Goal: Find specific page/section: Find specific page/section

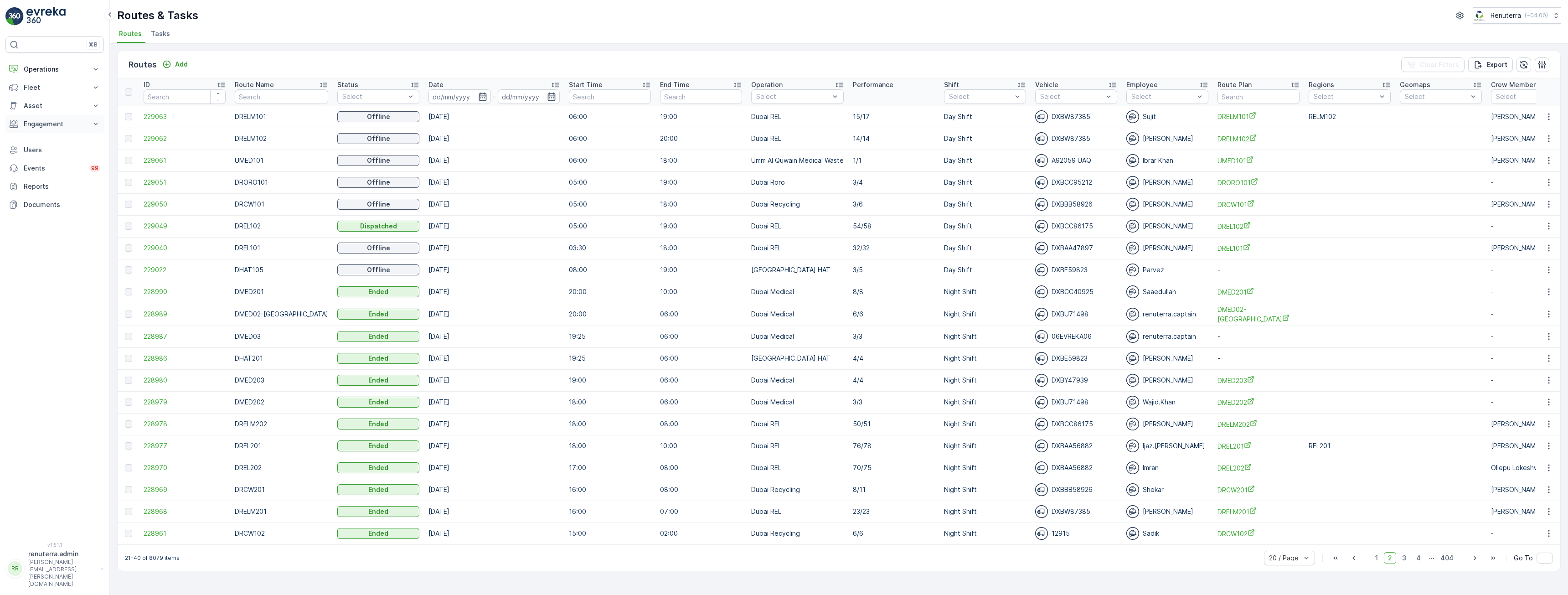
click at [69, 128] on p "Engagement" at bounding box center [54, 123] width 62 height 9
click at [45, 143] on p "Insights" at bounding box center [36, 139] width 24 height 9
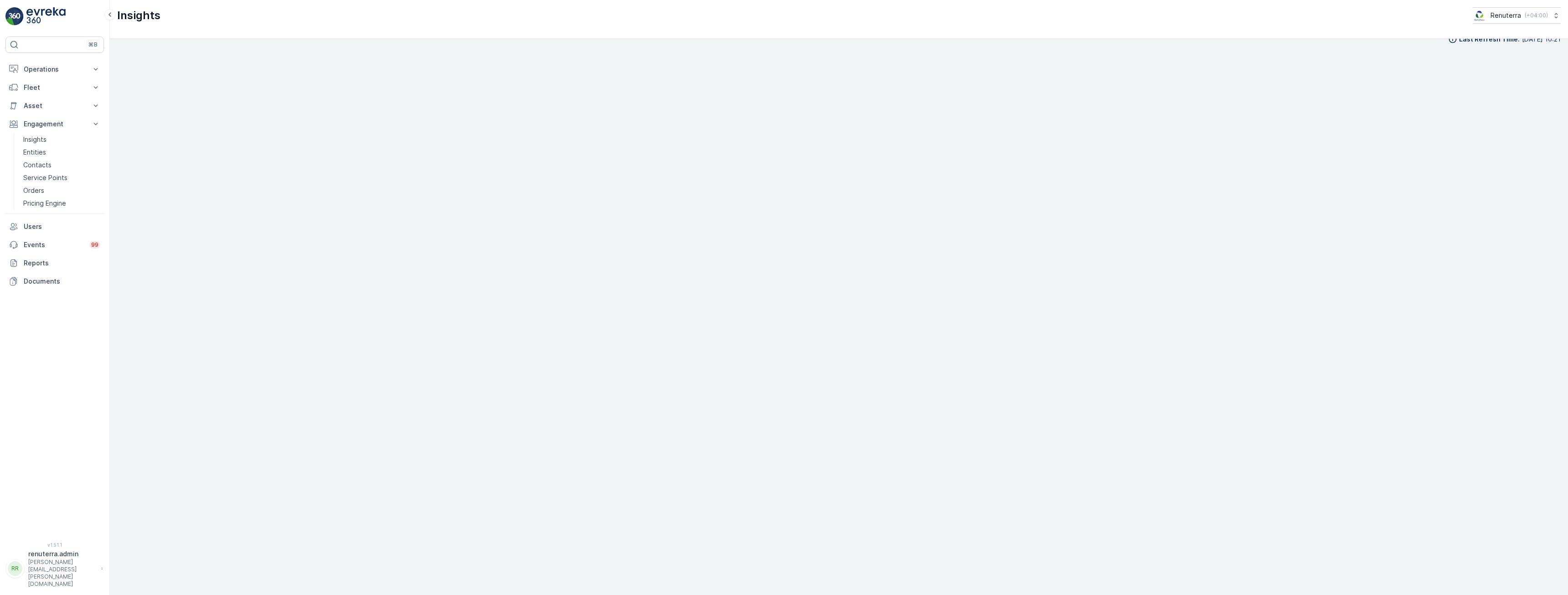
scroll to position [18, 0]
click at [40, 66] on p "Operations" at bounding box center [54, 69] width 62 height 9
click at [41, 110] on p "Routes & Tasks" at bounding box center [47, 110] width 47 height 9
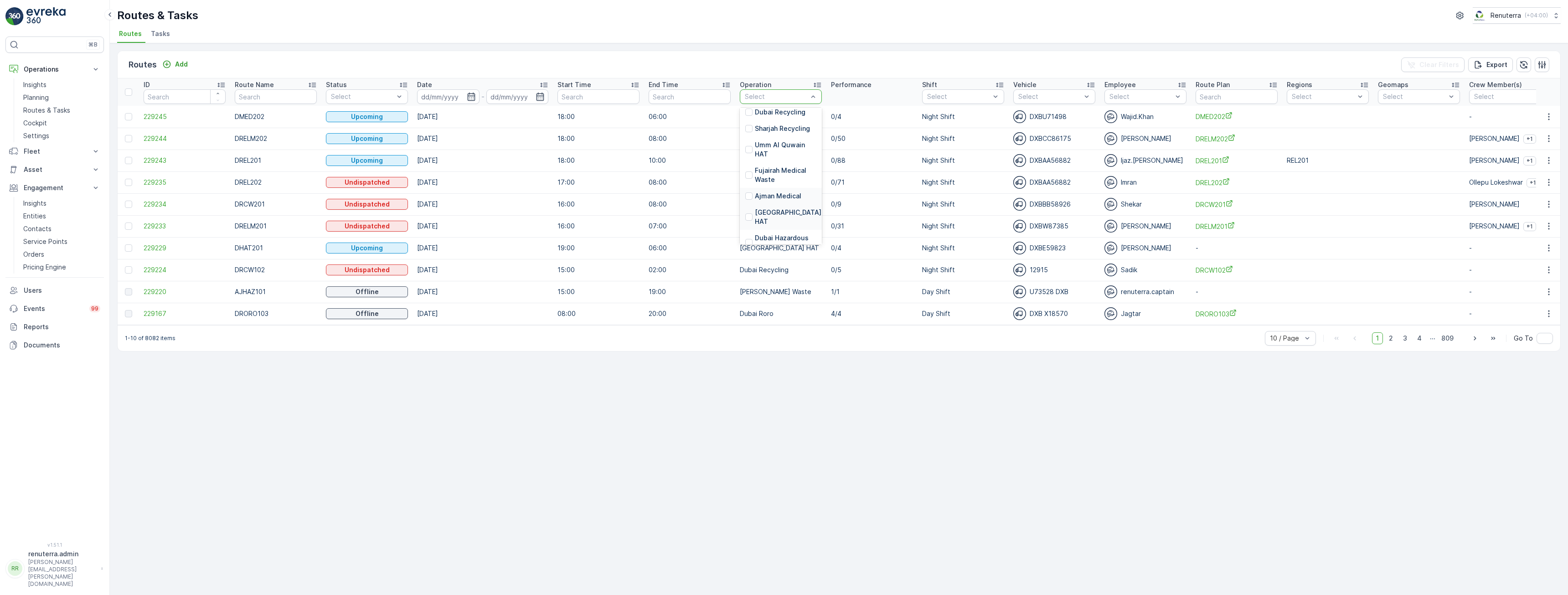
scroll to position [202, 0]
click at [771, 195] on p "Dubai HAT" at bounding box center [788, 196] width 68 height 18
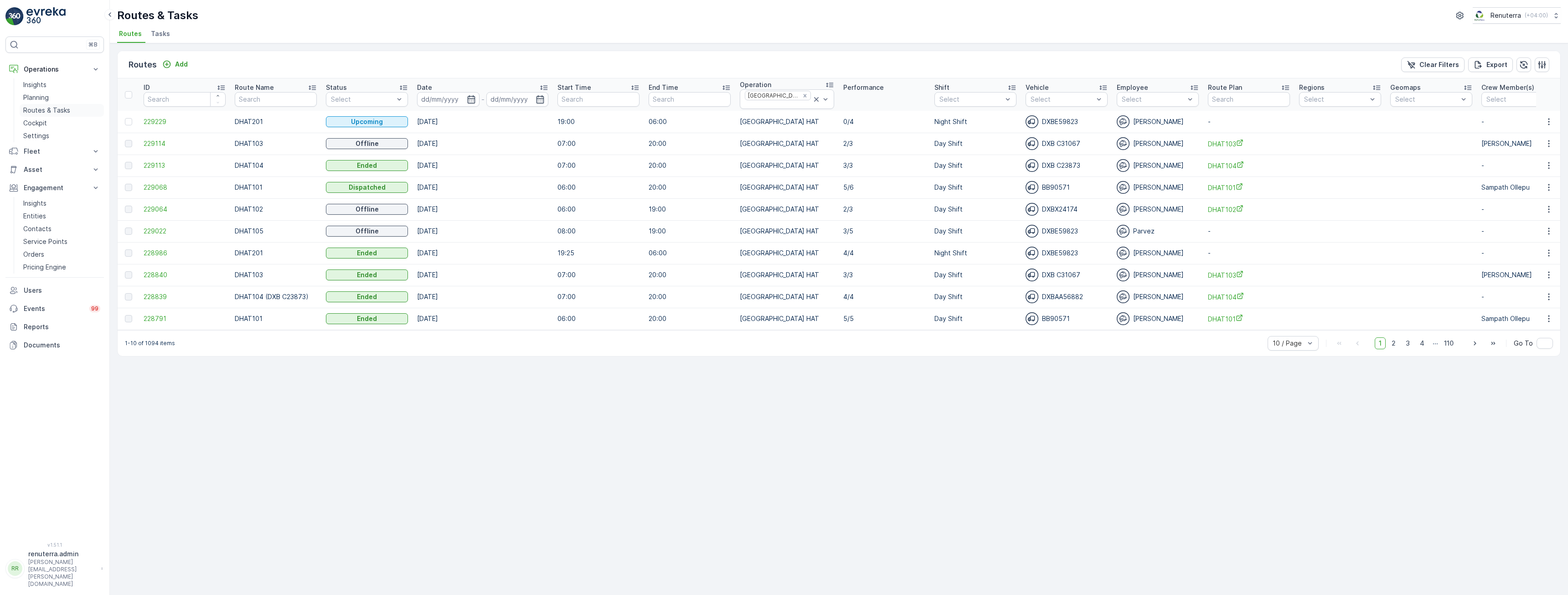
drag, startPoint x: 38, startPoint y: 100, endPoint x: 58, endPoint y: 114, distance: 24.4
click at [38, 100] on p "Planning" at bounding box center [37, 97] width 26 height 9
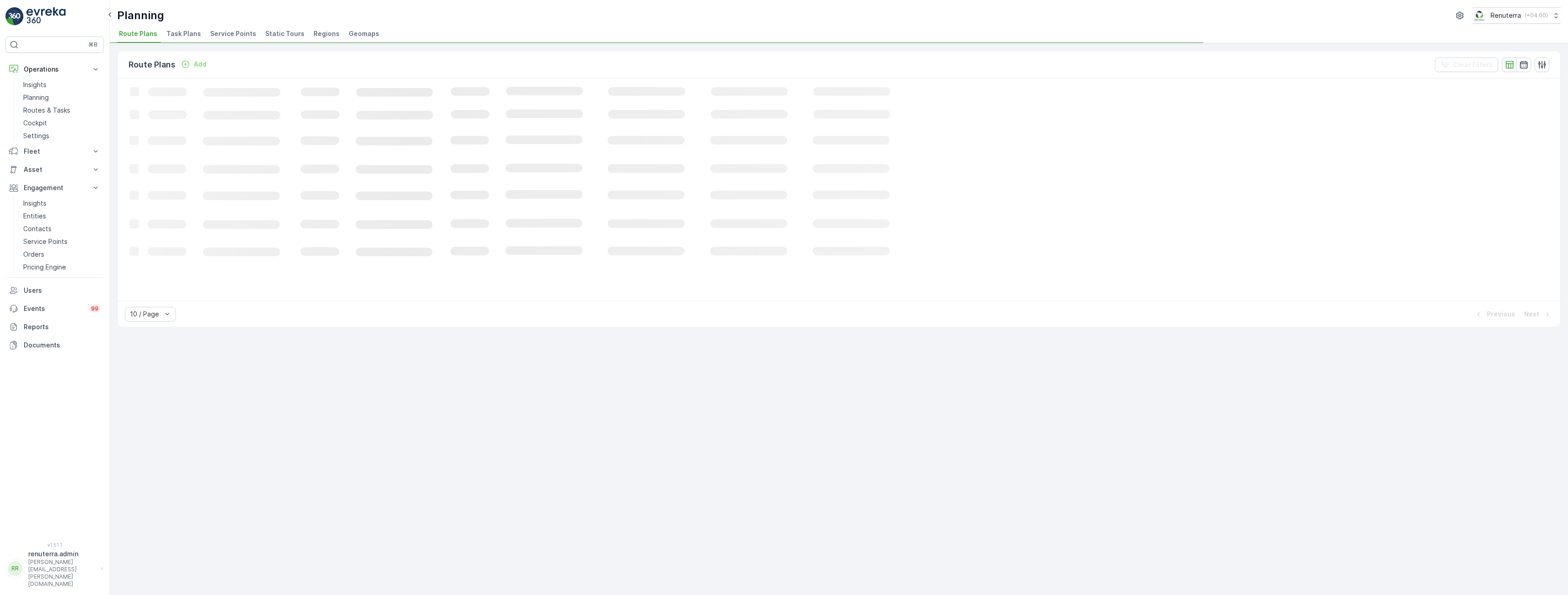
click at [228, 36] on span "Service Points" at bounding box center [233, 34] width 46 height 9
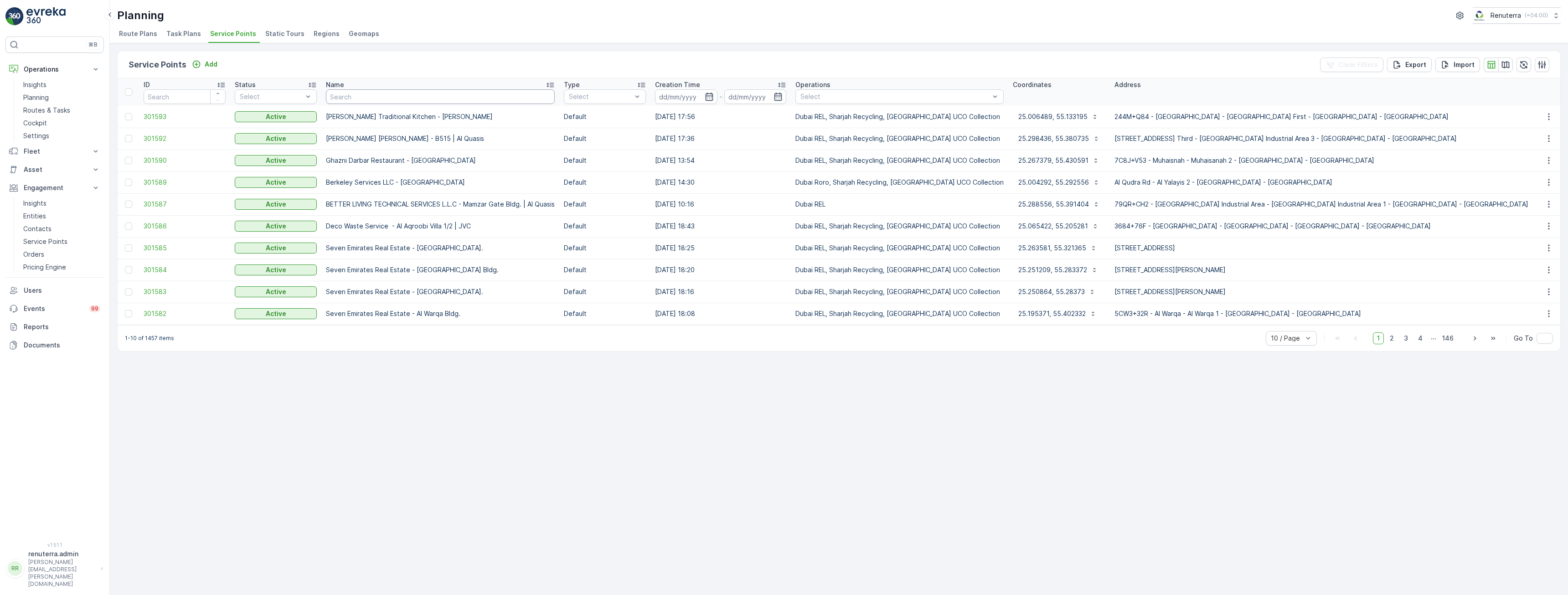
click at [418, 91] on input "text" at bounding box center [440, 97] width 229 height 15
type input "madina"
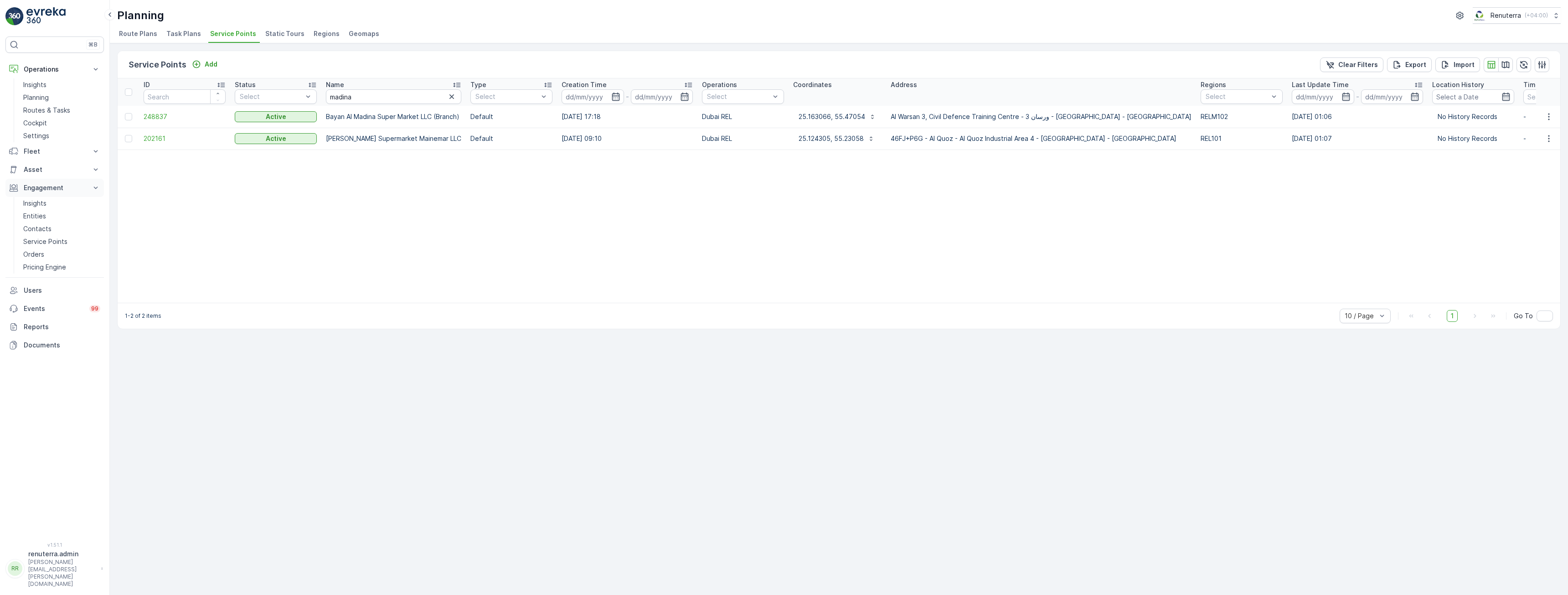
click at [48, 189] on p "Engagement" at bounding box center [54, 187] width 62 height 9
drag, startPoint x: 42, startPoint y: 185, endPoint x: 40, endPoint y: 199, distance: 14.1
click at [42, 185] on p "Engagement" at bounding box center [54, 187] width 62 height 9
click at [38, 204] on p "Insights" at bounding box center [36, 202] width 24 height 9
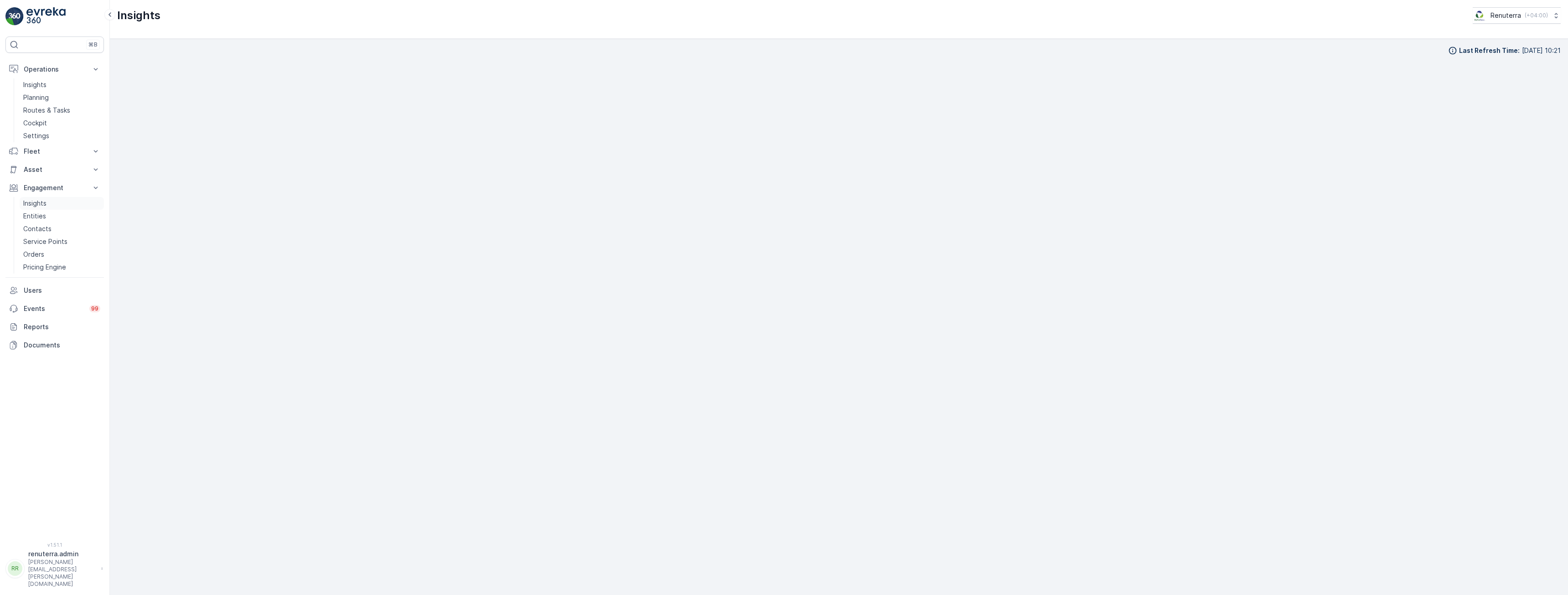
click at [33, 203] on p "Insights" at bounding box center [36, 202] width 24 height 9
